Goal: Task Accomplishment & Management: Use online tool/utility

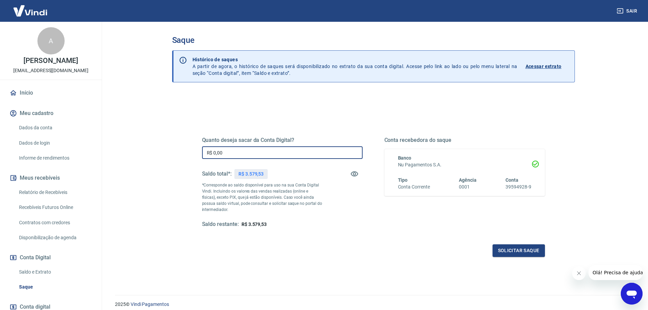
drag, startPoint x: 235, startPoint y: 157, endPoint x: 200, endPoint y: 151, distance: 35.3
click at [201, 151] on div "Quanto deseja sacar da Conta Digital? R$ 0,00 ​ Saldo total*: R$ 3.579,53 *Corr…" at bounding box center [373, 186] width 359 height 158
click at [167, 136] on div "Saque Histórico de saques A partir de agora, o histórico de saques será disponi…" at bounding box center [373, 154] width 419 height 265
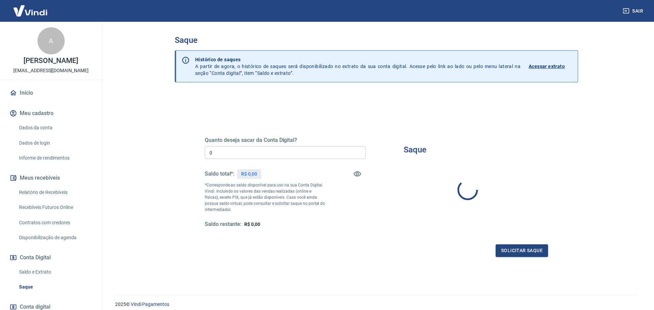
type input "R$ 0,00"
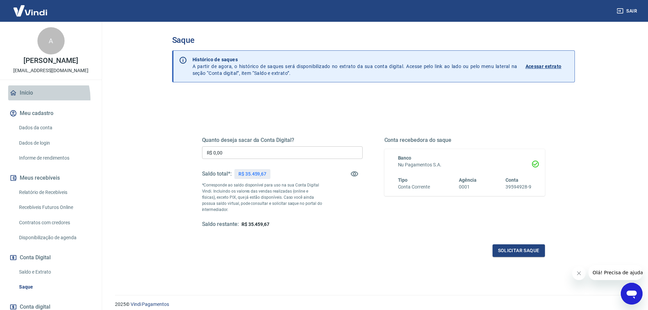
click at [34, 99] on link "Início" at bounding box center [50, 92] width 85 height 15
